Goal: Information Seeking & Learning: Learn about a topic

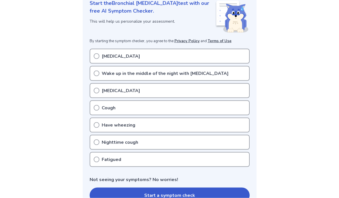
scroll to position [83, 0]
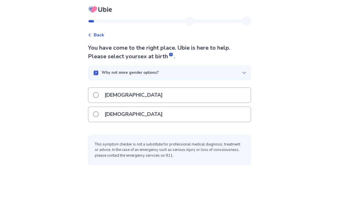
click at [99, 113] on span at bounding box center [96, 115] width 6 height 6
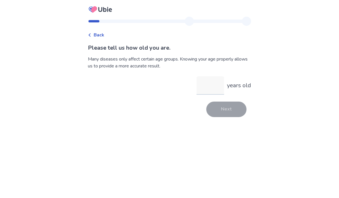
click at [209, 87] on input "years old" at bounding box center [211, 85] width 28 height 18
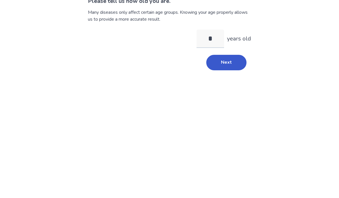
type input "**"
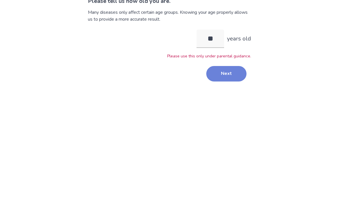
click at [229, 113] on button "Next" at bounding box center [226, 121] width 40 height 16
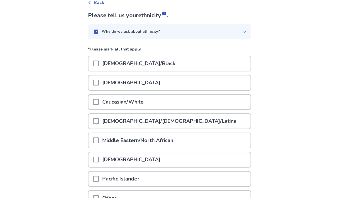
click at [98, 98] on div at bounding box center [96, 102] width 6 height 15
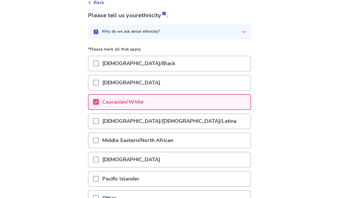
click at [99, 119] on span at bounding box center [96, 121] width 6 height 6
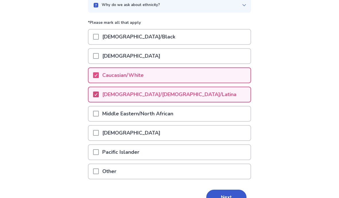
scroll to position [59, 0]
click at [219, 192] on button "Next" at bounding box center [226, 198] width 40 height 16
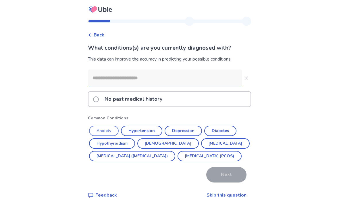
click at [105, 132] on button "Anxiety" at bounding box center [104, 131] width 30 height 10
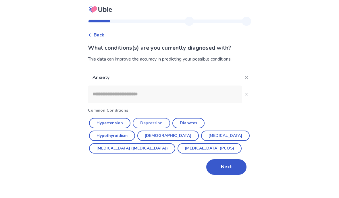
click at [162, 121] on button "Depression" at bounding box center [151, 123] width 37 height 10
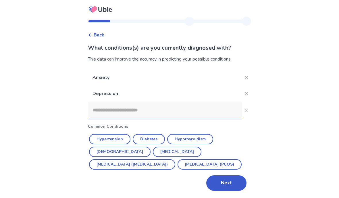
click at [207, 110] on input at bounding box center [165, 110] width 154 height 17
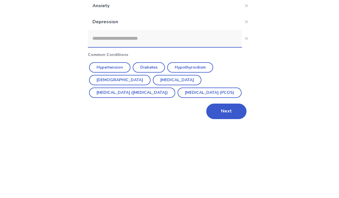
scroll to position [25, 0]
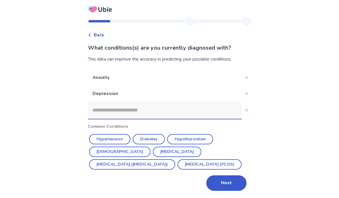
click at [212, 102] on input at bounding box center [165, 110] width 154 height 17
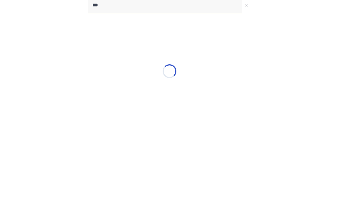
type input "****"
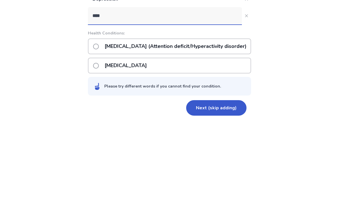
click at [222, 115] on p "ADHD (Attention deficit/Hyperactivity disorder)" at bounding box center [175, 122] width 149 height 15
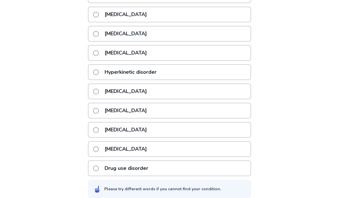
scroll to position [164, 0]
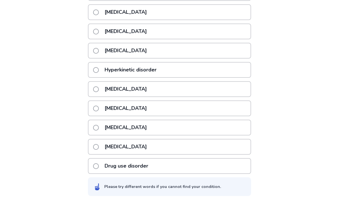
type input "**********"
click at [101, 125] on label "Sleep disorder" at bounding box center [121, 127] width 57 height 15
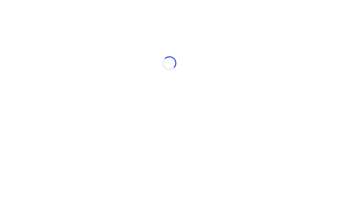
scroll to position [0, 0]
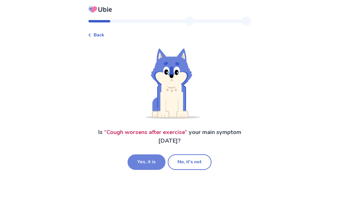
click at [148, 159] on button "Yes, it is" at bounding box center [147, 163] width 38 height 16
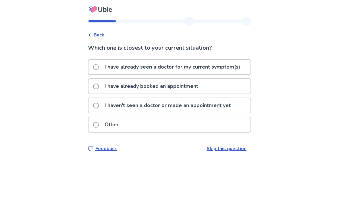
click at [227, 106] on p "I haven't seen a doctor or made an appointment yet" at bounding box center [167, 105] width 133 height 15
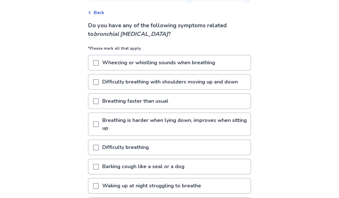
scroll to position [22, 0]
click at [99, 82] on span at bounding box center [96, 82] width 6 height 6
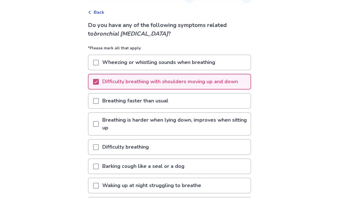
scroll to position [23, 0]
click at [99, 100] on span at bounding box center [96, 101] width 6 height 6
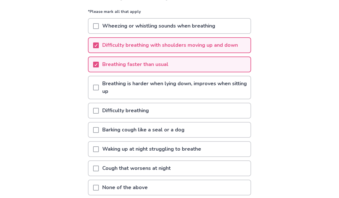
click at [99, 88] on span at bounding box center [96, 88] width 6 height 6
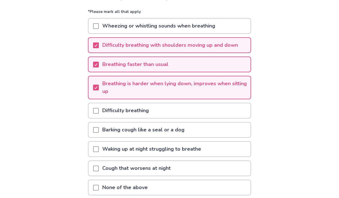
click at [99, 110] on span at bounding box center [96, 111] width 6 height 6
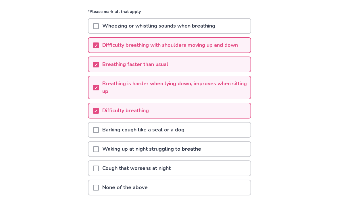
click at [106, 128] on p "Barking cough like a seal or a dog" at bounding box center [143, 130] width 89 height 15
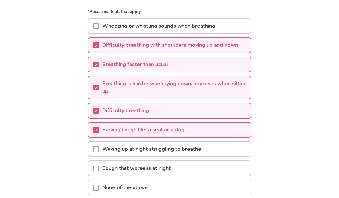
scroll to position [83, 0]
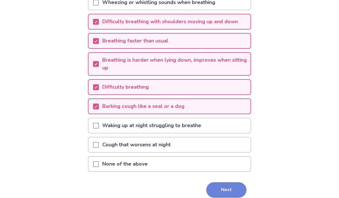
click at [225, 185] on button "Next" at bounding box center [226, 191] width 40 height 16
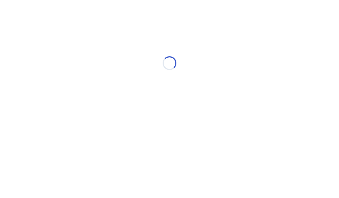
scroll to position [0, 0]
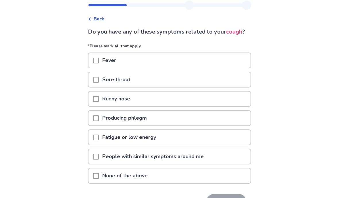
scroll to position [37, 0]
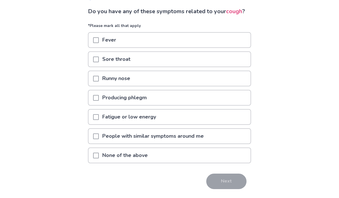
click at [231, 163] on div "None of the above" at bounding box center [170, 155] width 162 height 15
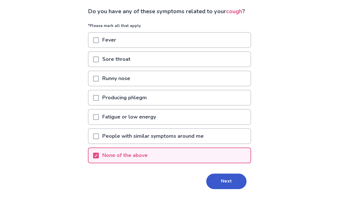
click at [229, 163] on div "None of the above" at bounding box center [170, 155] width 162 height 15
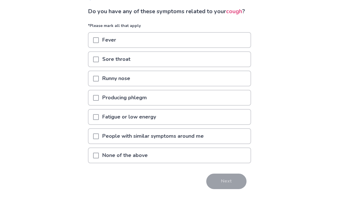
click at [233, 144] on div "People with similar symptoms around me" at bounding box center [170, 136] width 162 height 15
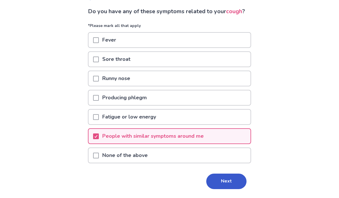
click at [227, 123] on div "Fatigue or low energy" at bounding box center [170, 117] width 162 height 15
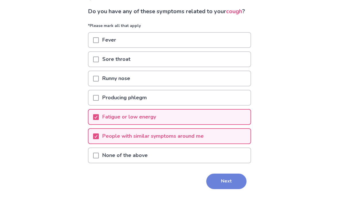
click at [222, 189] on button "Next" at bounding box center [226, 182] width 40 height 16
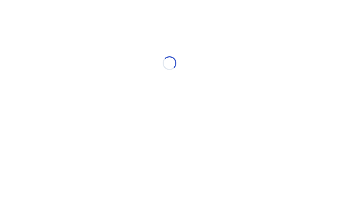
scroll to position [0, 0]
select select "*"
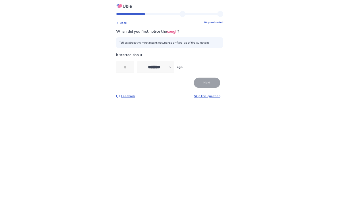
scroll to position [25, 0]
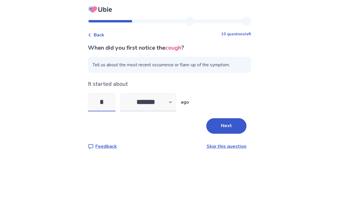
type input "*"
click at [172, 93] on select "******* ****** ******* ******** *******" at bounding box center [148, 102] width 56 height 18
select select "*"
click at [232, 118] on button "Next" at bounding box center [226, 126] width 40 height 16
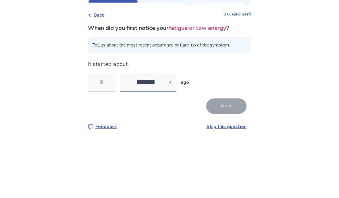
click at [168, 93] on select "******* ****** ******* ******** *******" at bounding box center [148, 102] width 56 height 18
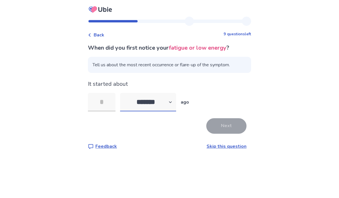
click at [172, 93] on select "******* ****** ******* ******** *******" at bounding box center [148, 102] width 56 height 18
select select "*"
click at [103, 93] on input "tel" at bounding box center [102, 102] width 28 height 18
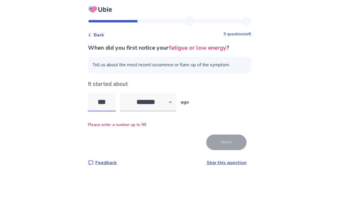
click at [114, 93] on input "***" at bounding box center [102, 102] width 28 height 18
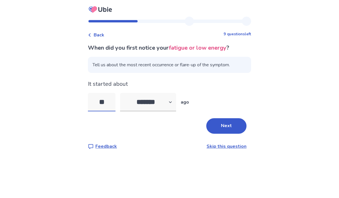
type input "*"
click at [234, 118] on button "Next" at bounding box center [226, 126] width 40 height 16
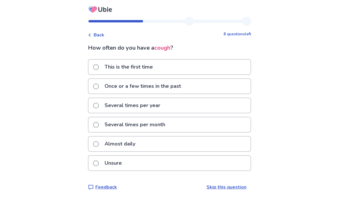
click at [208, 163] on div "Unsure" at bounding box center [170, 163] width 162 height 15
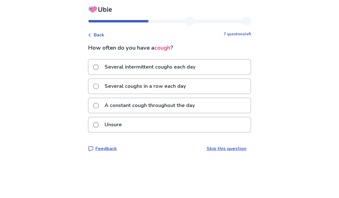
click at [168, 127] on div "Unsure" at bounding box center [170, 125] width 162 height 15
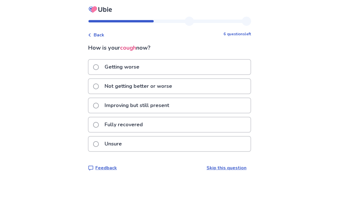
click at [185, 85] on div "Not getting better or worse" at bounding box center [170, 86] width 162 height 15
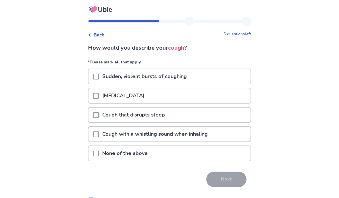
click at [99, 78] on span at bounding box center [96, 77] width 6 height 6
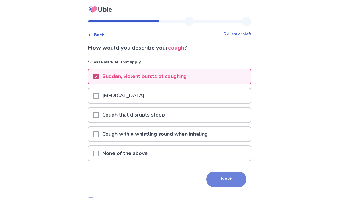
click at [217, 179] on button "Next" at bounding box center [226, 180] width 40 height 16
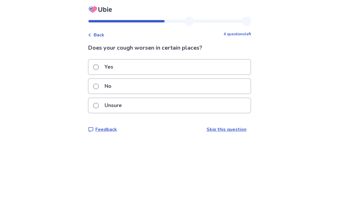
click at [223, 60] on div "Yes" at bounding box center [170, 67] width 162 height 15
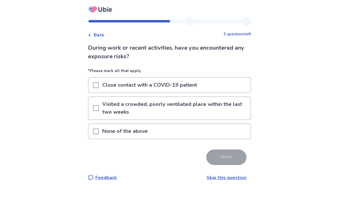
click at [97, 113] on div at bounding box center [96, 108] width 6 height 22
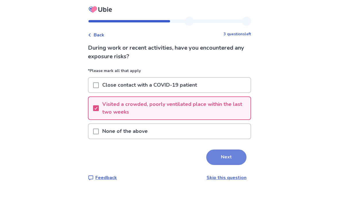
click at [227, 157] on button "Next" at bounding box center [226, 158] width 40 height 16
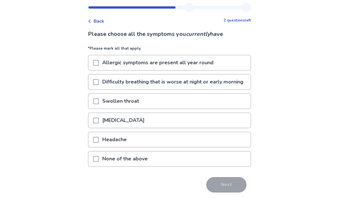
scroll to position [14, 0]
click at [99, 65] on span at bounding box center [96, 63] width 6 height 6
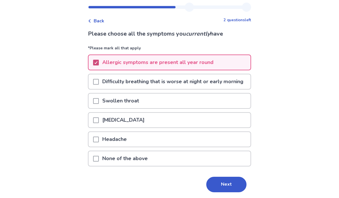
click at [97, 143] on span at bounding box center [96, 140] width 6 height 6
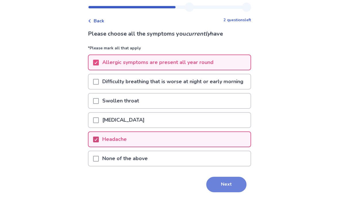
click at [224, 193] on button "Next" at bounding box center [226, 185] width 40 height 16
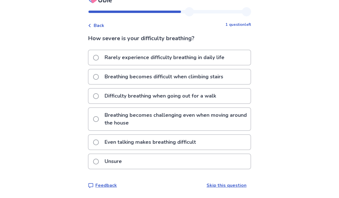
scroll to position [25, 0]
click at [101, 70] on label "Breathing becomes difficult when climbing stairs" at bounding box center [160, 77] width 134 height 15
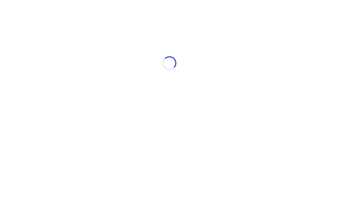
scroll to position [0, 0]
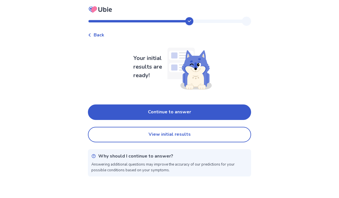
click at [100, 33] on span "Back" at bounding box center [99, 35] width 11 height 7
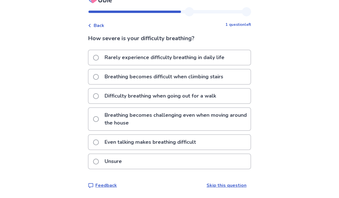
scroll to position [25, 0]
click at [99, 140] on span at bounding box center [96, 143] width 6 height 6
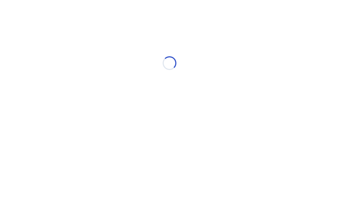
scroll to position [0, 0]
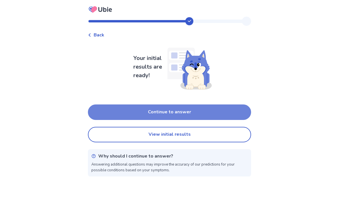
click at [209, 107] on button "Continue to answer" at bounding box center [169, 113] width 163 height 16
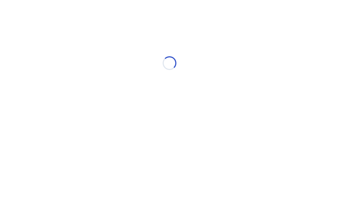
select select "*"
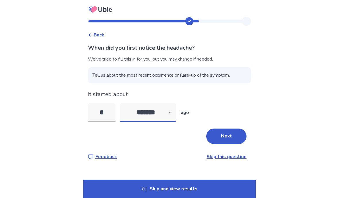
click at [166, 112] on select "******* ****** ******* ******** *******" at bounding box center [148, 112] width 56 height 18
click at [109, 113] on input "*" at bounding box center [102, 112] width 28 height 18
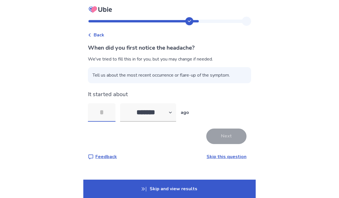
type input "*"
click at [233, 135] on button "Next" at bounding box center [226, 137] width 40 height 16
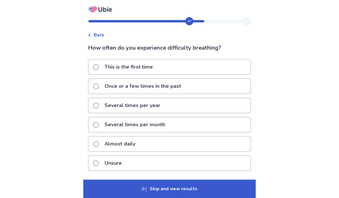
click at [145, 144] on div "Almost daily" at bounding box center [170, 144] width 162 height 15
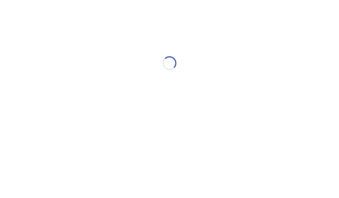
select select "*"
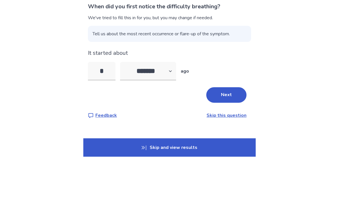
scroll to position [25, 0]
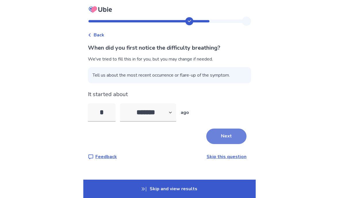
click at [231, 129] on button "Next" at bounding box center [226, 137] width 40 height 16
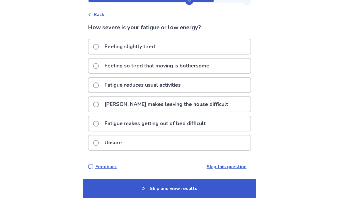
scroll to position [25, 0]
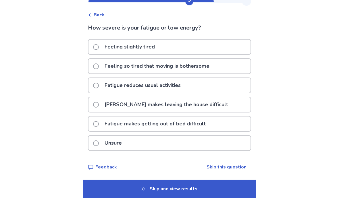
click at [104, 118] on label "Fatigue makes getting out of bed difficult" at bounding box center [151, 124] width 116 height 15
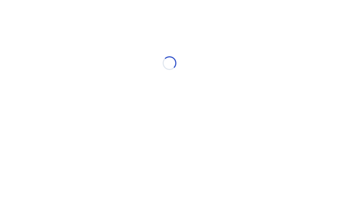
scroll to position [0, 0]
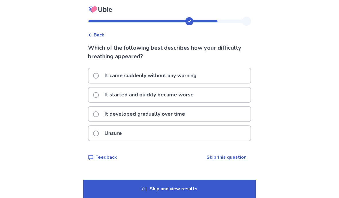
click at [229, 75] on div "It came suddenly without any warning" at bounding box center [170, 75] width 162 height 15
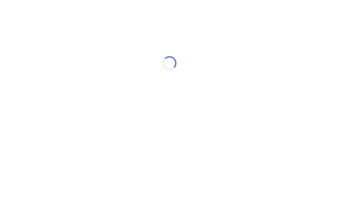
click at [297, 32] on div "Loading..." at bounding box center [169, 63] width 339 height 115
click at [302, 52] on div "Loading..." at bounding box center [169, 63] width 339 height 115
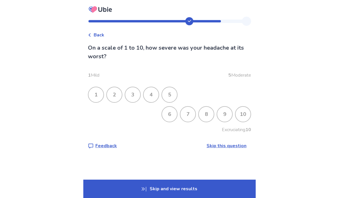
click at [98, 32] on span "Back" at bounding box center [99, 35] width 11 height 7
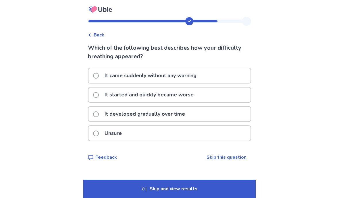
click at [216, 115] on div "It developed gradually over time" at bounding box center [170, 114] width 162 height 15
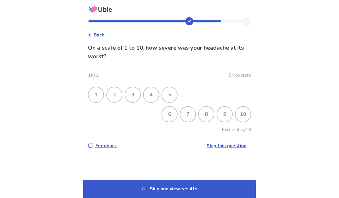
click at [237, 114] on div "10" at bounding box center [243, 114] width 15 height 15
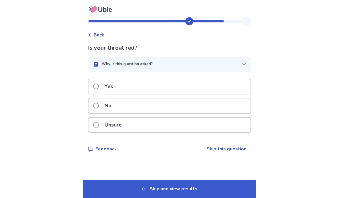
click at [215, 125] on div "Unsure" at bounding box center [170, 125] width 162 height 15
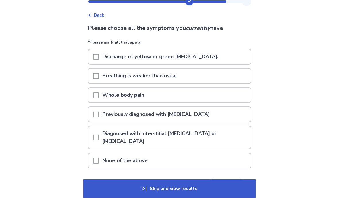
click at [99, 74] on span at bounding box center [96, 77] width 6 height 6
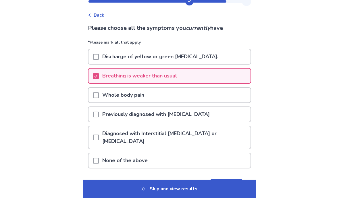
click at [99, 93] on span at bounding box center [96, 96] width 6 height 6
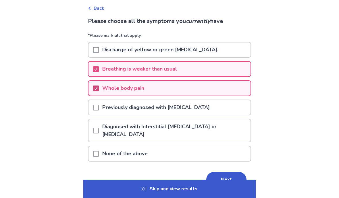
scroll to position [35, 0]
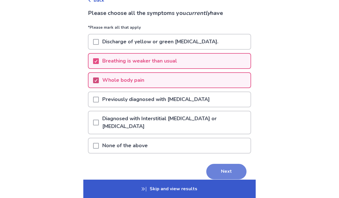
click at [223, 174] on button "Next" at bounding box center [226, 172] width 40 height 16
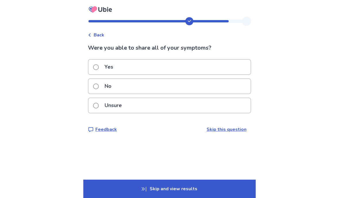
click at [102, 108] on label "Unsure" at bounding box center [109, 105] width 32 height 15
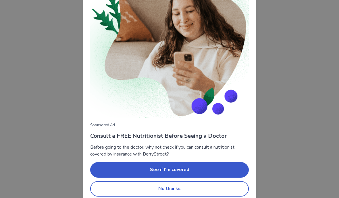
scroll to position [53, 0]
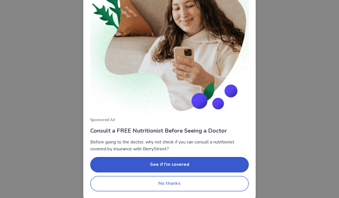
click at [214, 189] on button "No thanks" at bounding box center [169, 184] width 159 height 16
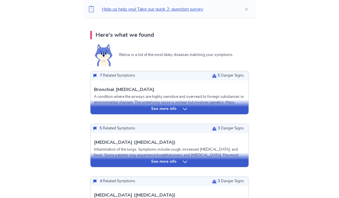
scroll to position [111, 0]
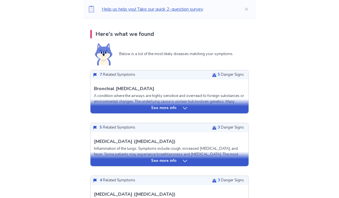
click at [219, 108] on div "See more info" at bounding box center [170, 109] width 158 height 6
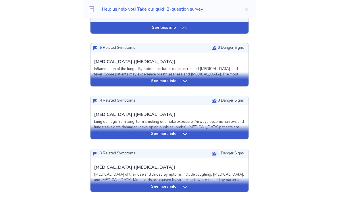
scroll to position [731, 0]
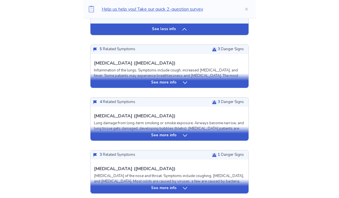
click at [229, 74] on div "See more info" at bounding box center [170, 81] width 158 height 14
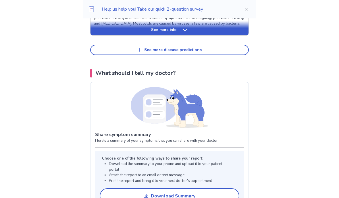
scroll to position [1254, 0]
click at [230, 45] on button "See more disease predictions" at bounding box center [169, 50] width 159 height 10
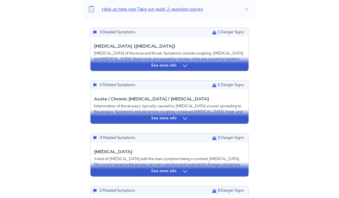
scroll to position [1219, 0]
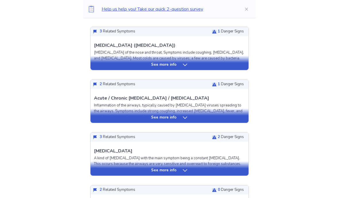
click at [221, 115] on div "See more info" at bounding box center [170, 118] width 158 height 6
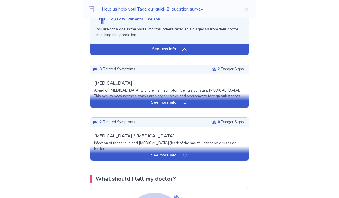
scroll to position [1640, 0]
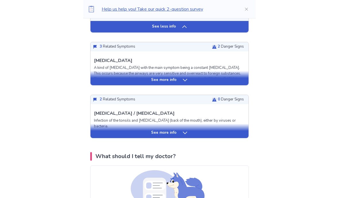
click at [236, 130] on div "See more info" at bounding box center [170, 133] width 158 height 6
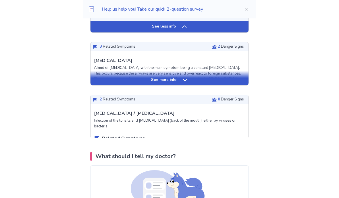
scroll to position [1662, 0]
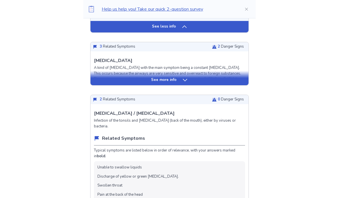
click at [227, 71] on div "See more info" at bounding box center [170, 78] width 158 height 14
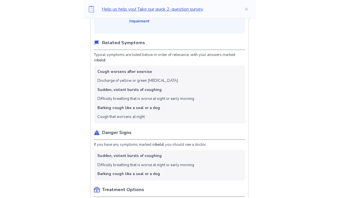
scroll to position [1847, 0]
